Goal: Find specific page/section: Find specific page/section

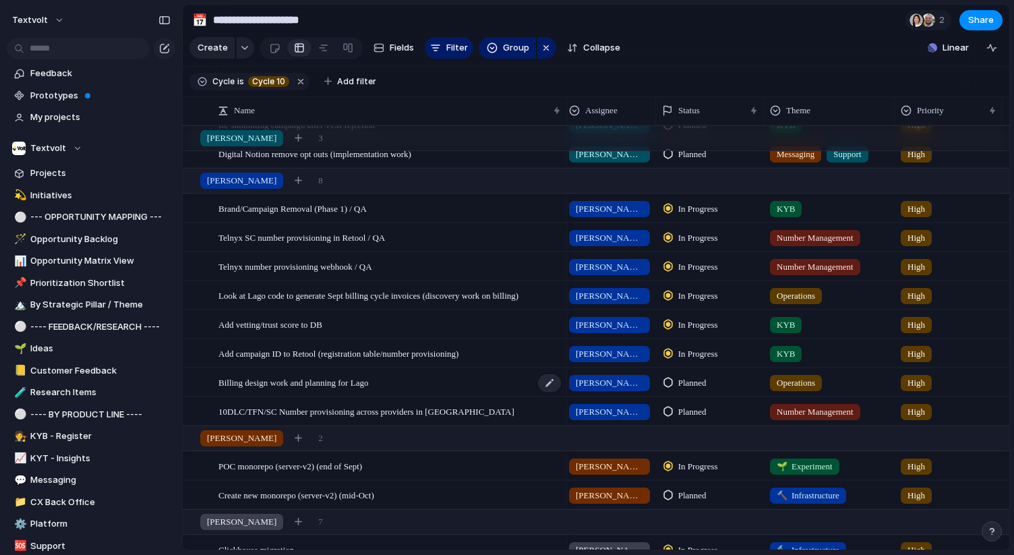
scroll to position [69, 0]
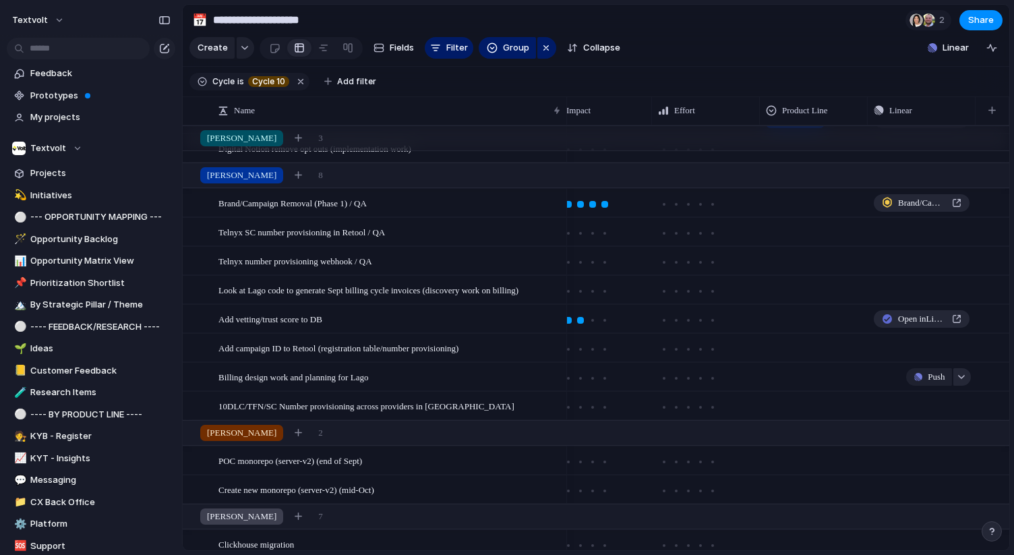
click at [962, 376] on div "button" at bounding box center [961, 376] width 9 height 5
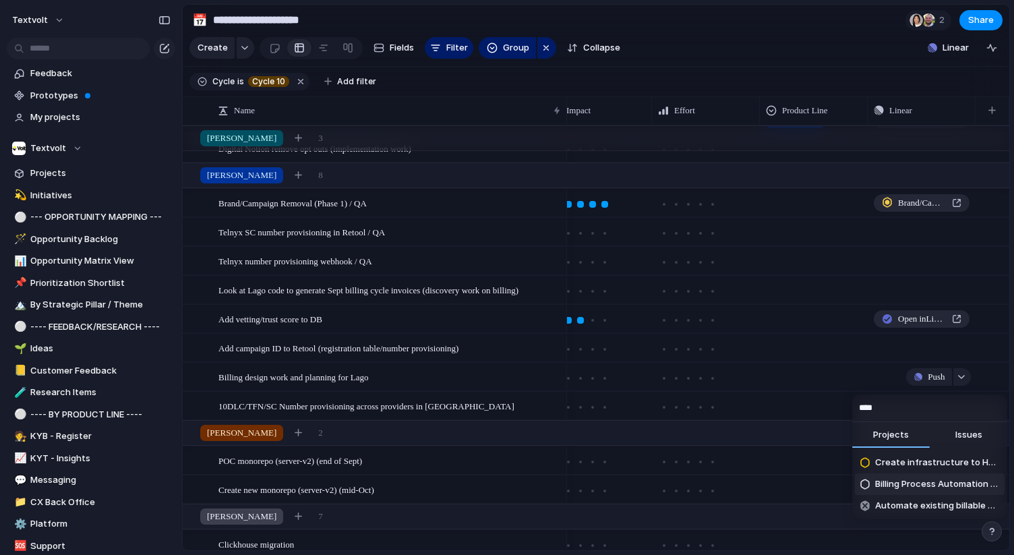
type input "****"
click at [914, 483] on span "Billing Process Automation (Lago)" at bounding box center [937, 484] width 124 height 13
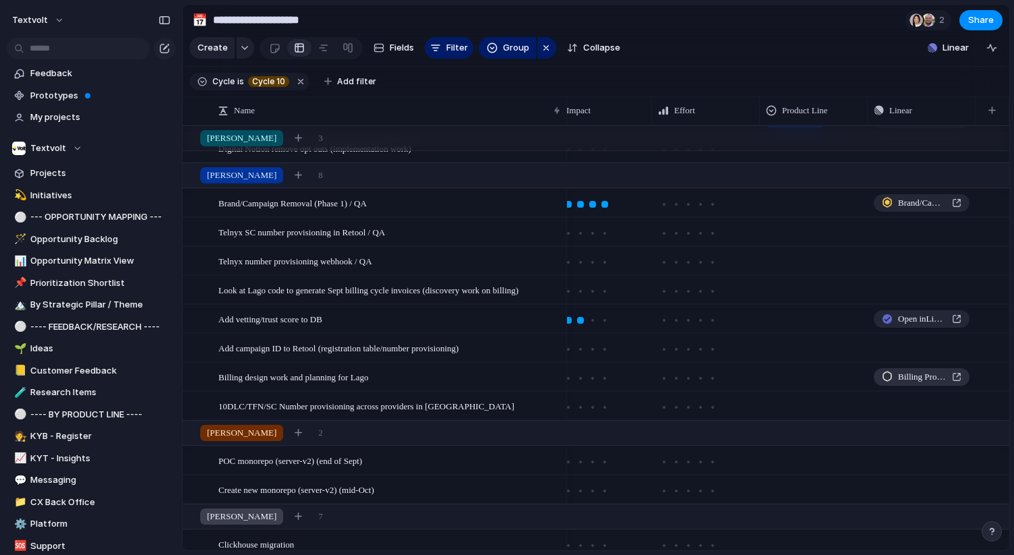
click at [905, 377] on span "Billing Process Automation (Lago)" at bounding box center [922, 376] width 49 height 13
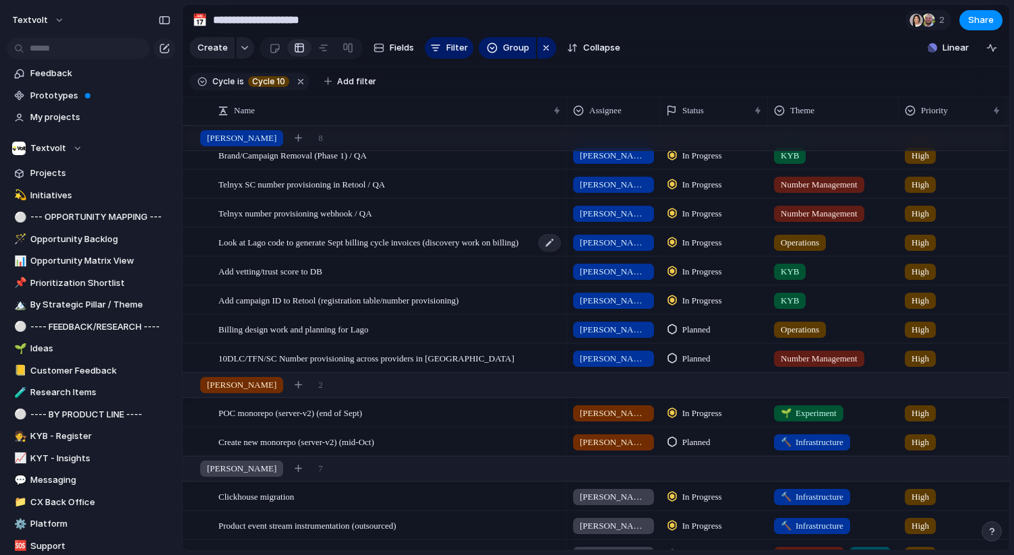
click at [496, 243] on span "Look at Lago code to generate Sept billing cycle invoices (discovery work on bi…" at bounding box center [369, 242] width 300 height 16
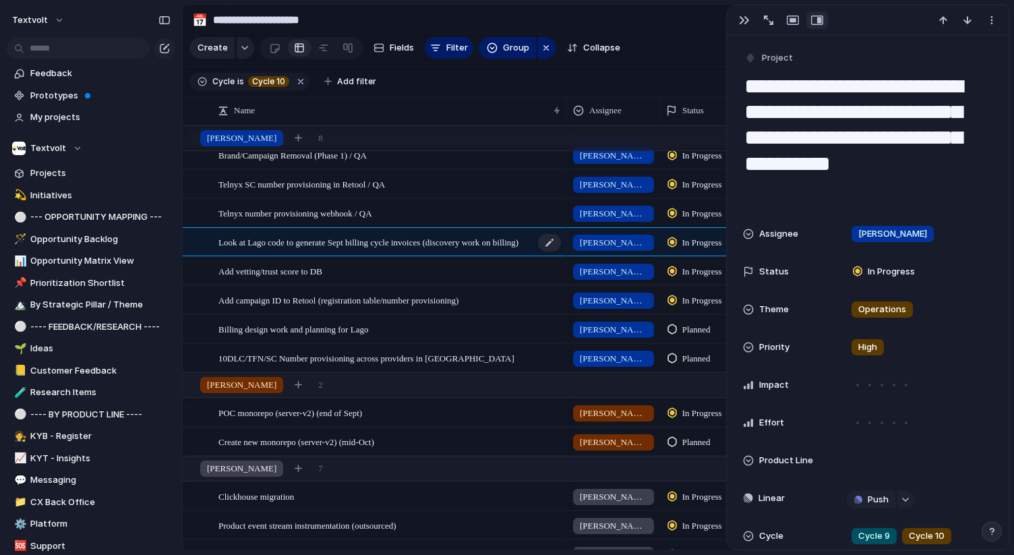
click at [504, 245] on span "Look at Lago code to generate Sept billing cycle invoices (discovery work on bi…" at bounding box center [369, 242] width 300 height 16
click at [747, 24] on div "button" at bounding box center [744, 20] width 11 height 11
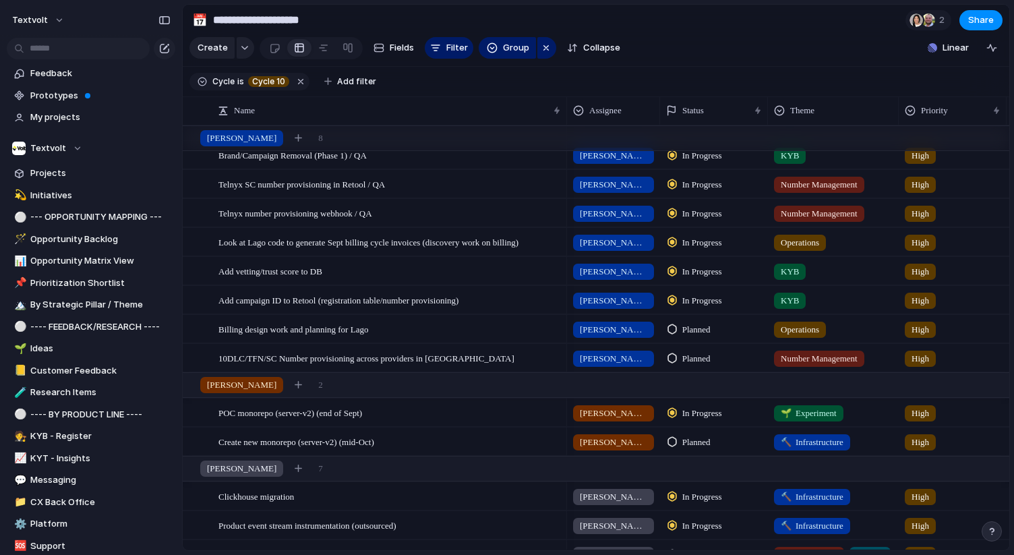
click at [695, 278] on div "In Progress" at bounding box center [697, 272] width 59 height 16
click at [482, 264] on div "Backlog Planned In Progress Completed Canceled" at bounding box center [507, 277] width 1014 height 555
click at [504, 299] on div "Add campaign ID to Retool (registration table/number provisioning)" at bounding box center [391, 301] width 344 height 28
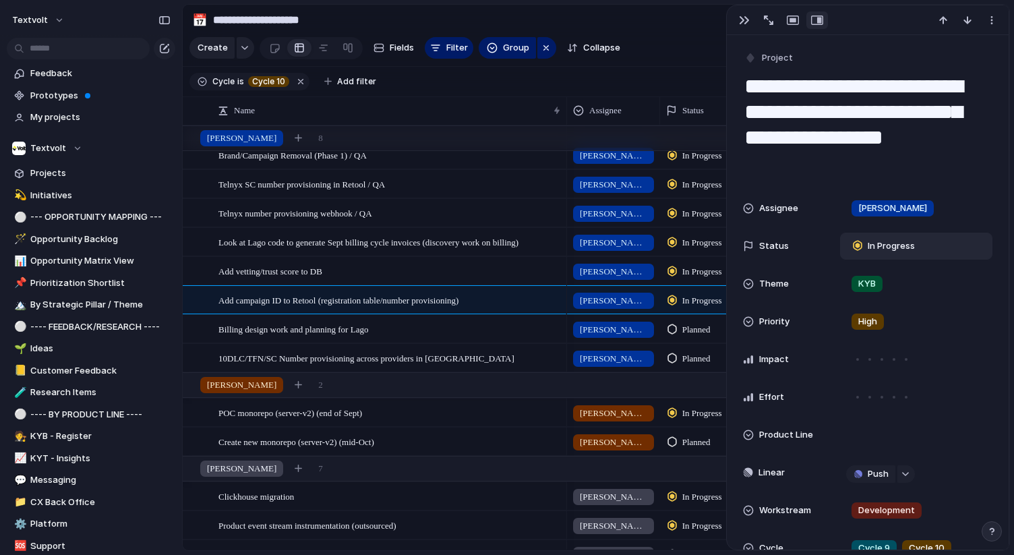
click at [880, 243] on span "In Progress" at bounding box center [891, 245] width 47 height 13
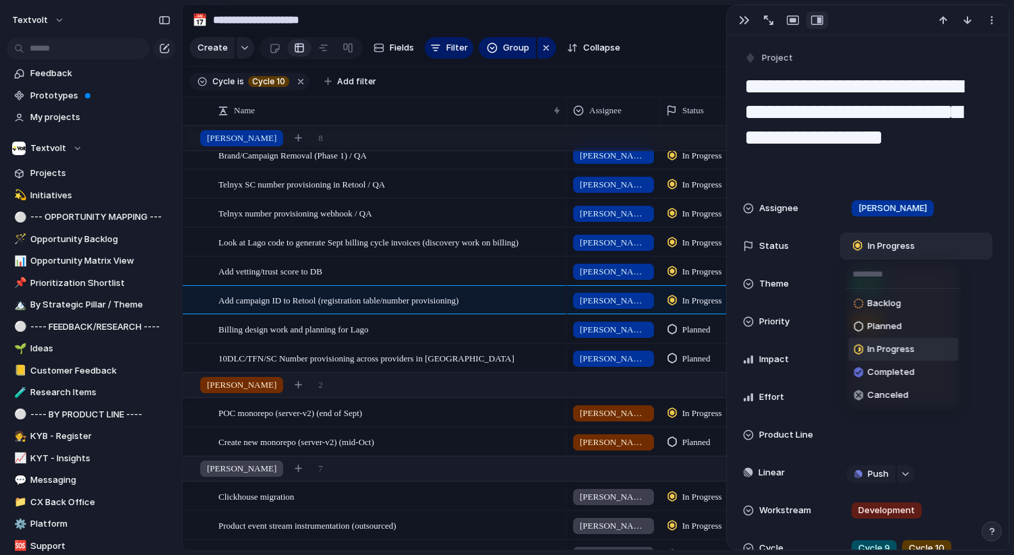
click at [745, 20] on div "Backlog Planned In Progress Completed Canceled" at bounding box center [507, 277] width 1014 height 555
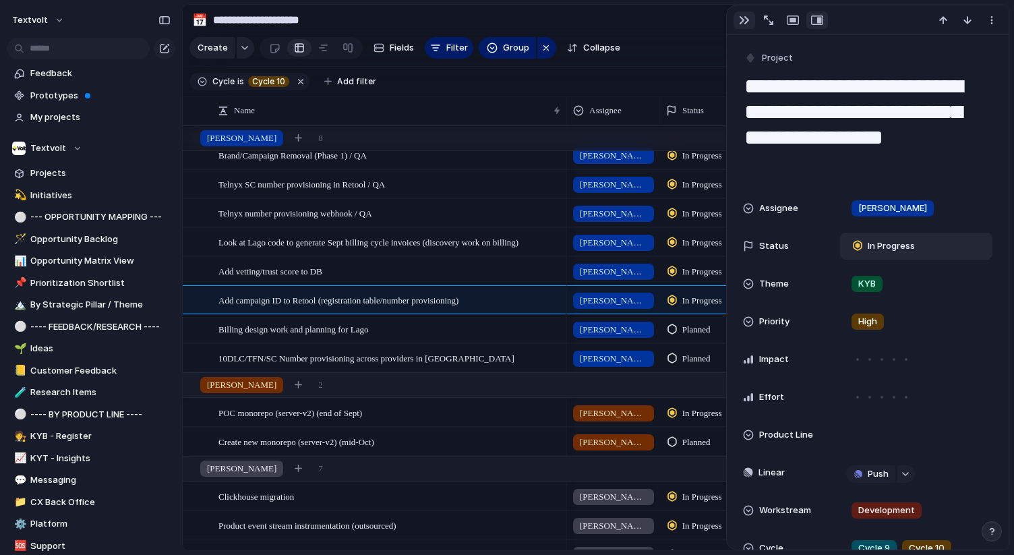
click at [745, 13] on button "button" at bounding box center [745, 20] width 22 height 18
